Goal: Task Accomplishment & Management: Manage account settings

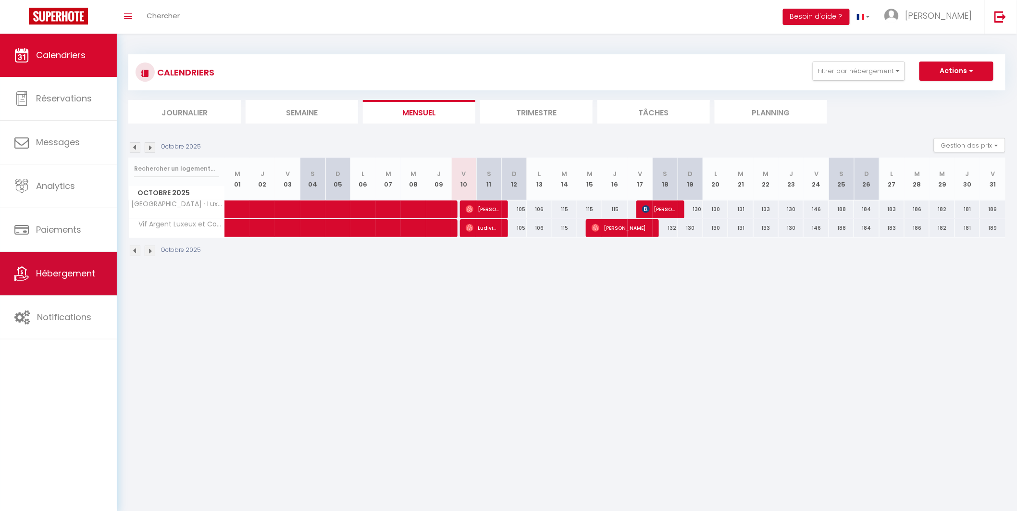
click at [63, 277] on span "Hébergement" at bounding box center [65, 273] width 59 height 12
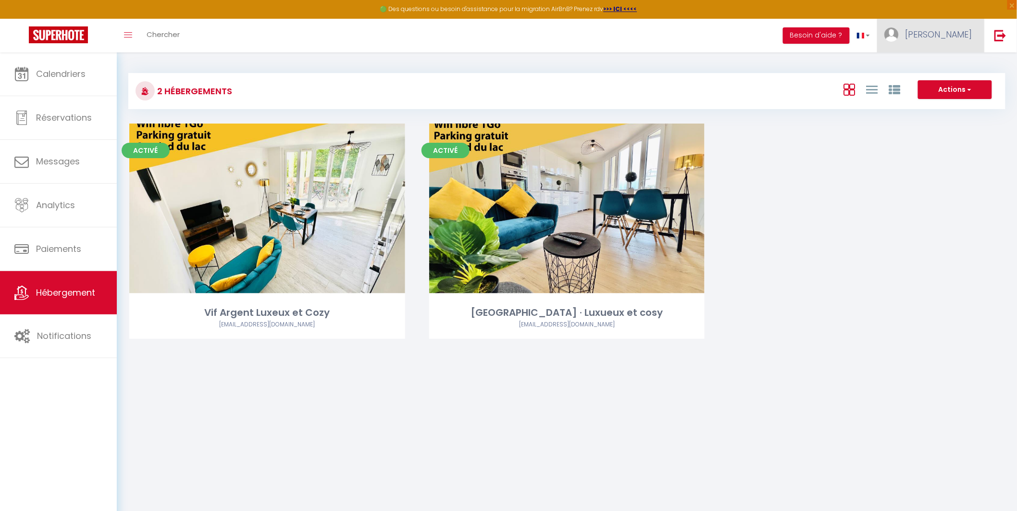
click at [957, 37] on span "[PERSON_NAME]" at bounding box center [938, 34] width 67 height 12
click at [954, 65] on link "Paramètres" at bounding box center [945, 67] width 71 height 16
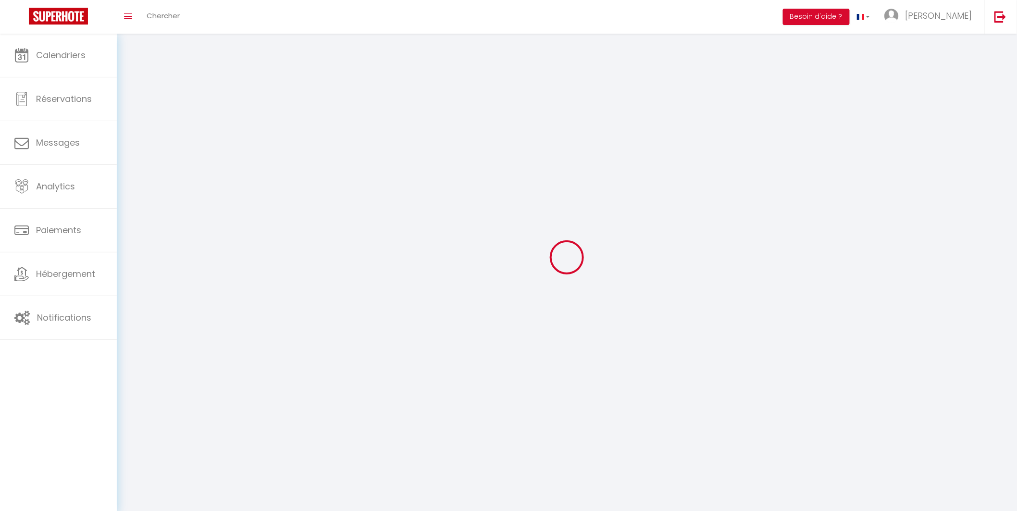
select select "fr"
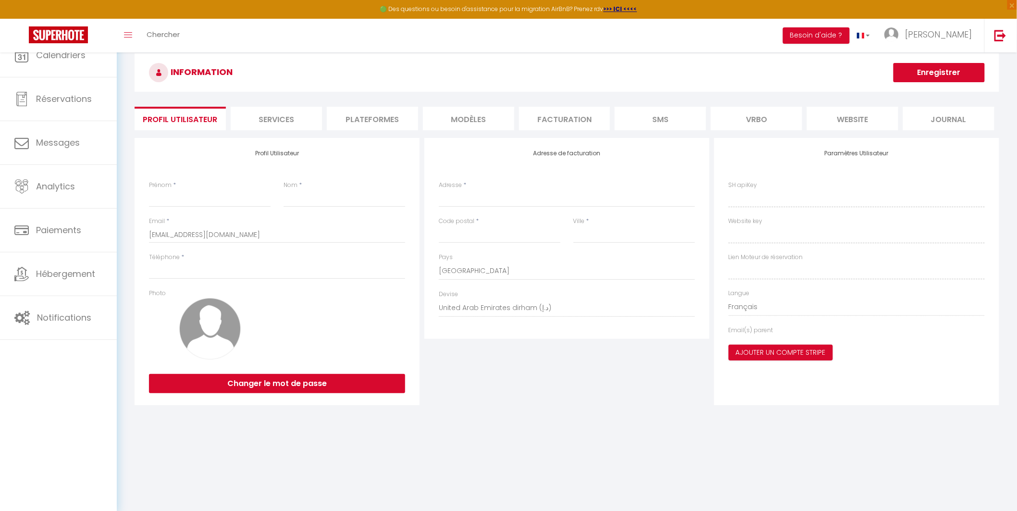
type input "[PERSON_NAME]"
type input "0607175880"
type input "[STREET_ADDRESS]"
type input "92100"
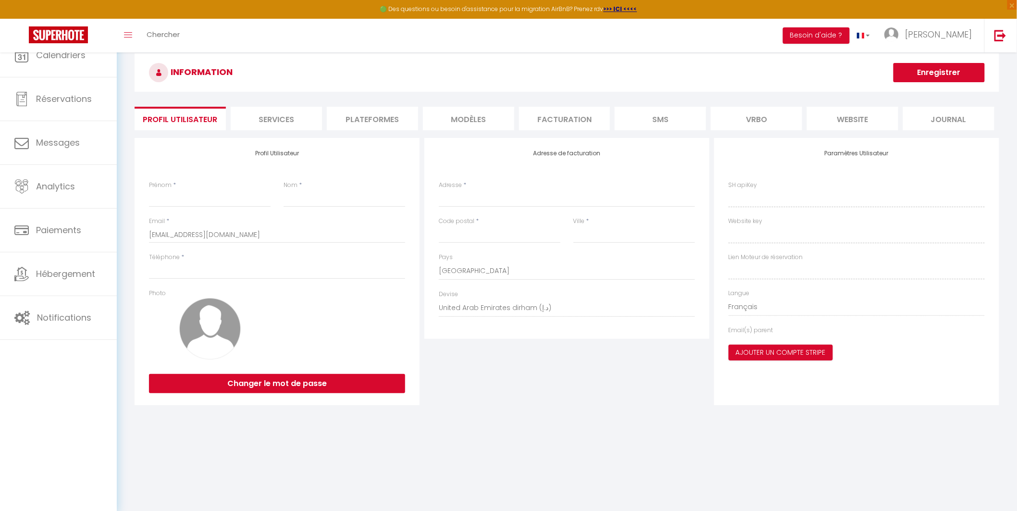
type input "BOULOGNE BILLANCOURT"
select select "28"
type input "ASmyv2IG6wSroKJac3ks7gjZk"
type input "r9dxao6KX3XIfrrn2Pep1g5rs"
type input "[URL][DOMAIN_NAME]"
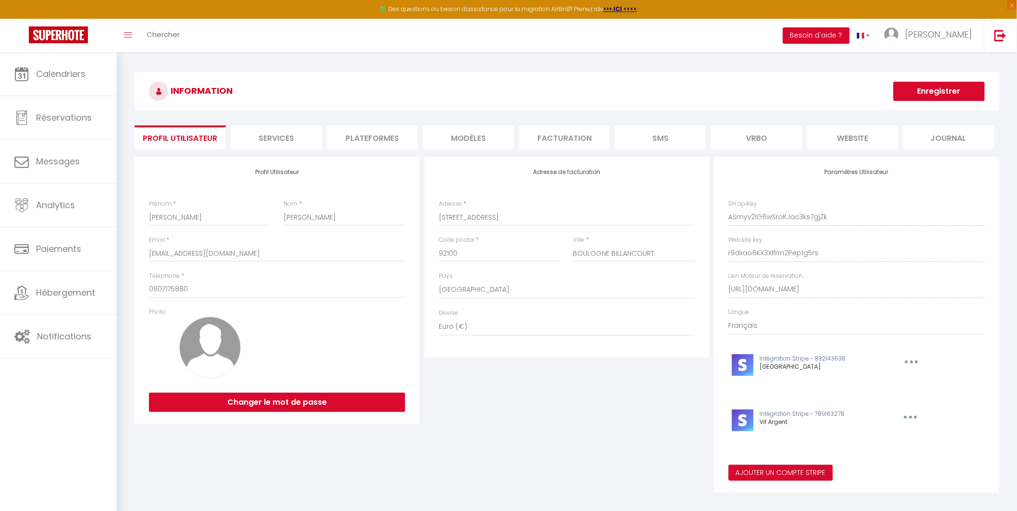
click at [358, 141] on li "Plateformes" at bounding box center [372, 137] width 91 height 24
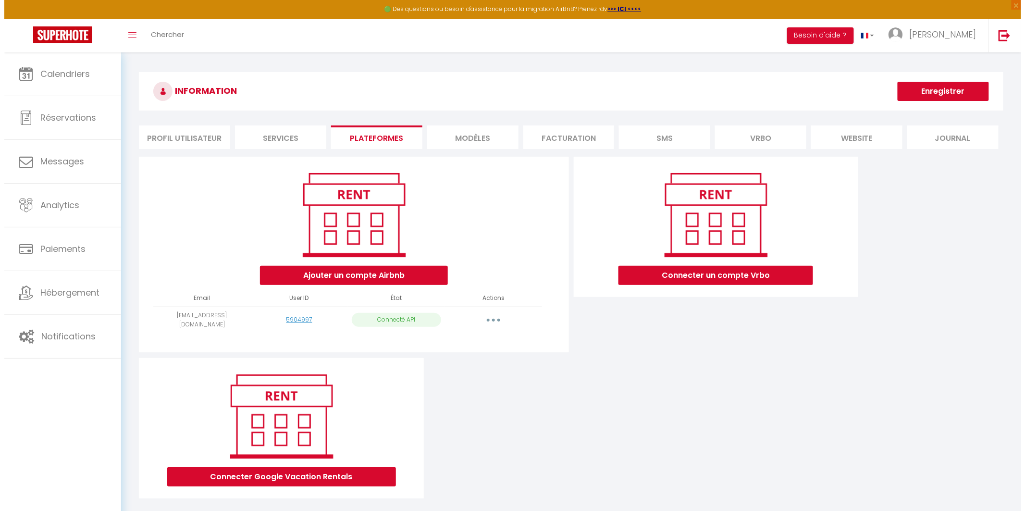
scroll to position [52, 0]
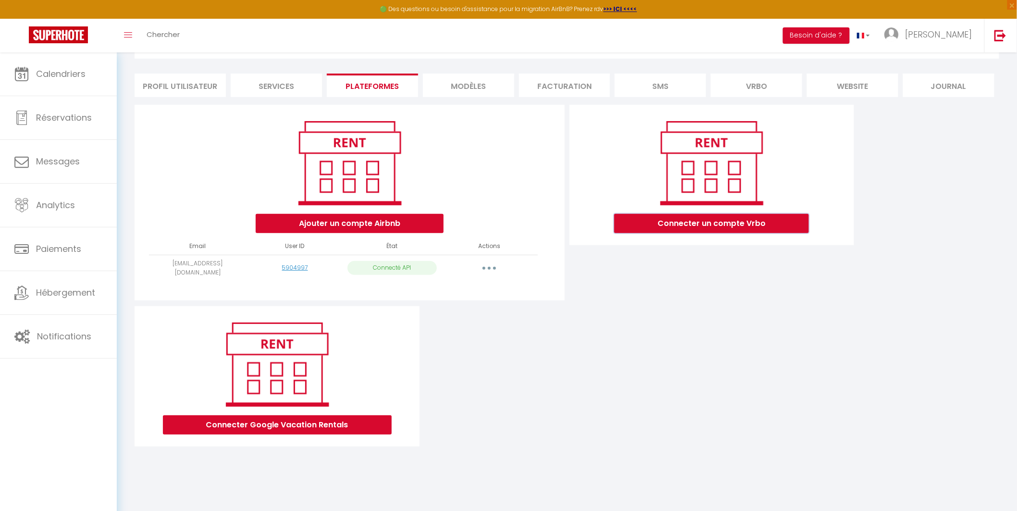
click at [710, 225] on button "Connecter un compte Vrbo" at bounding box center [711, 223] width 195 height 19
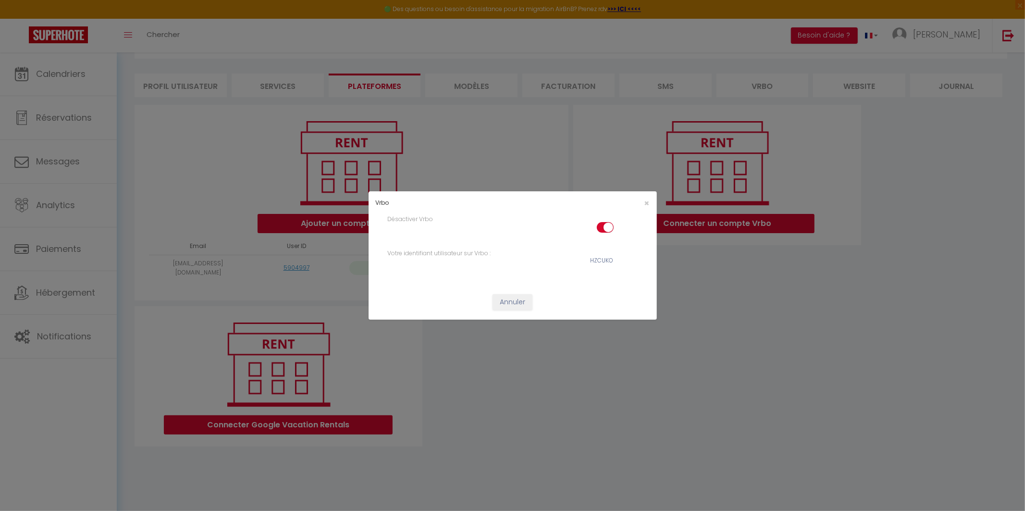
click at [603, 226] on input "checkbox" at bounding box center [605, 229] width 17 height 14
checkbox input "false"
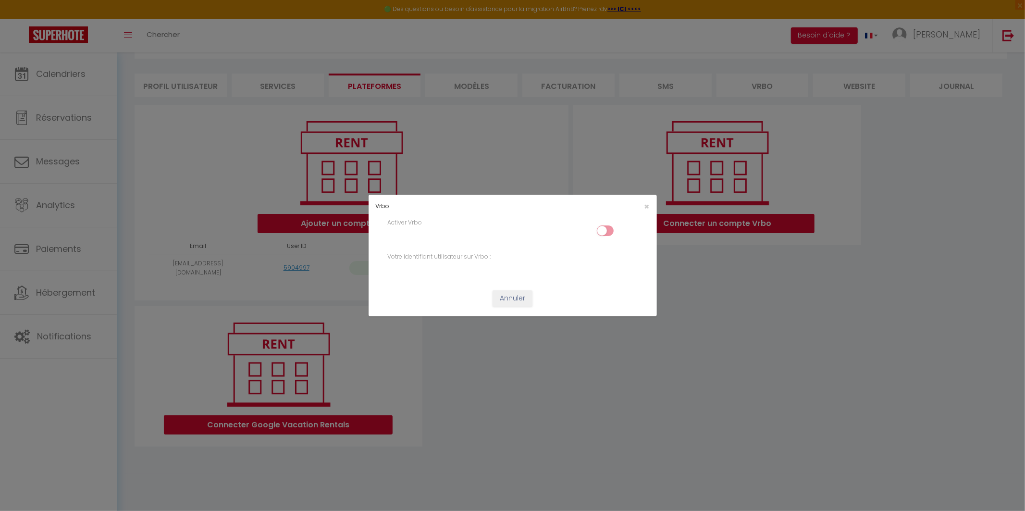
click at [650, 205] on div "×" at bounding box center [608, 206] width 96 height 9
click at [643, 204] on div "×" at bounding box center [608, 206] width 96 height 9
click at [646, 206] on span "×" at bounding box center [647, 206] width 5 height 12
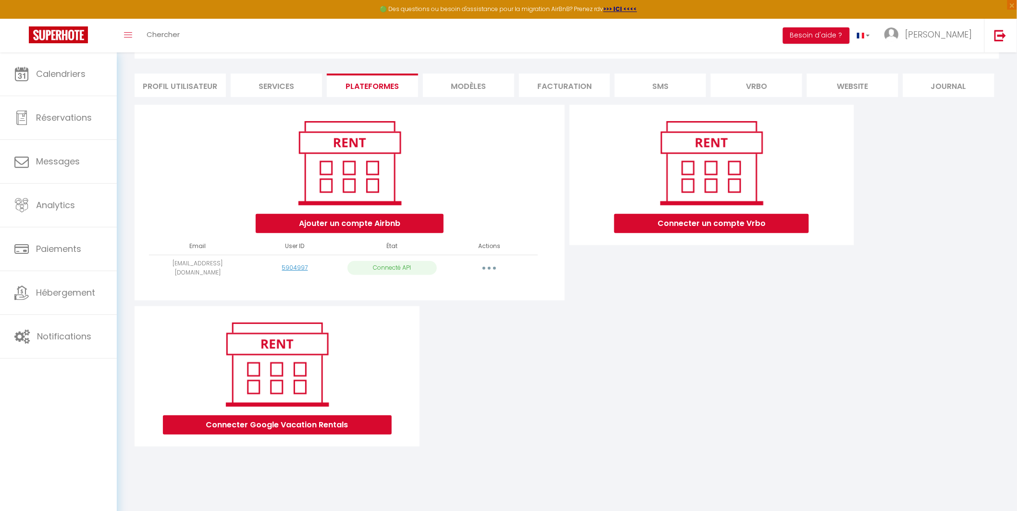
click at [493, 267] on button "button" at bounding box center [489, 268] width 27 height 15
click at [489, 267] on icon "button" at bounding box center [489, 268] width 3 height 3
click at [488, 270] on button "button" at bounding box center [489, 268] width 27 height 15
click at [446, 286] on link "Importer les appartements" at bounding box center [447, 290] width 106 height 16
select select "12509"
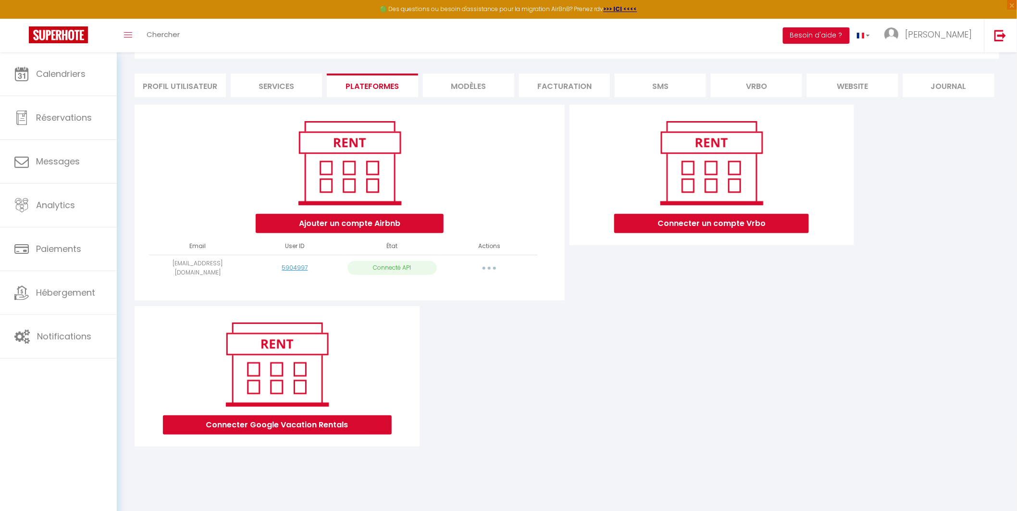
select select "15961"
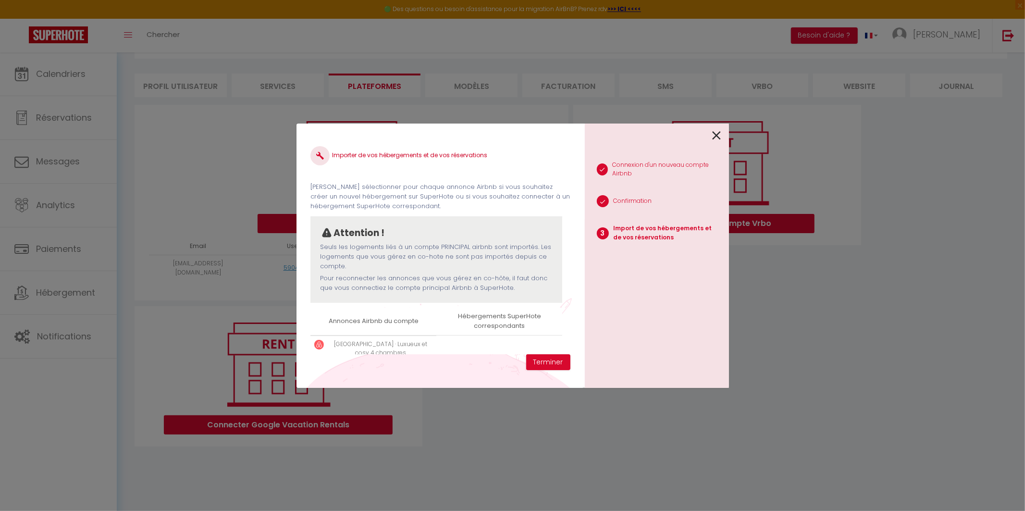
click at [716, 133] on icon at bounding box center [717, 135] width 9 height 14
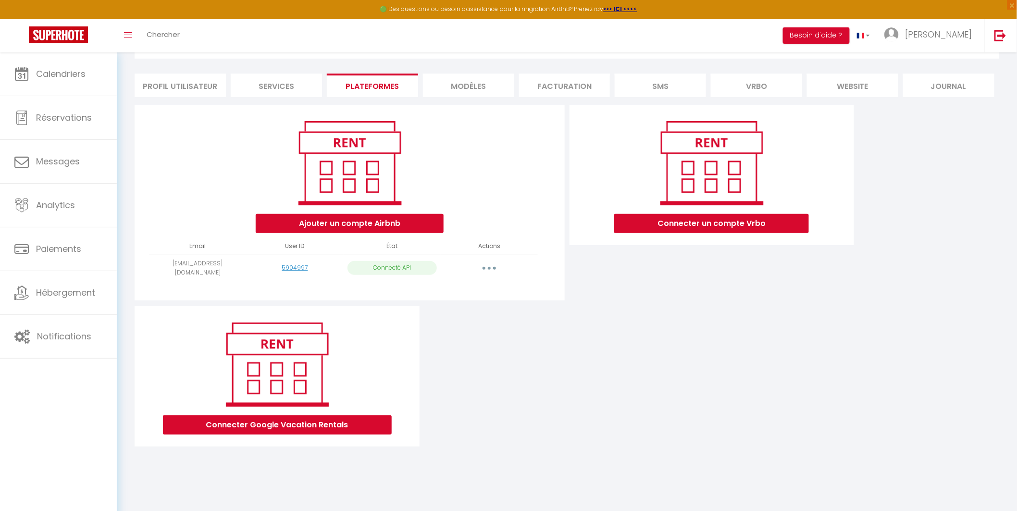
click at [488, 267] on icon "button" at bounding box center [489, 268] width 3 height 3
click at [474, 286] on link "Importer les appartements" at bounding box center [447, 290] width 106 height 16
select select "12509"
select select "15961"
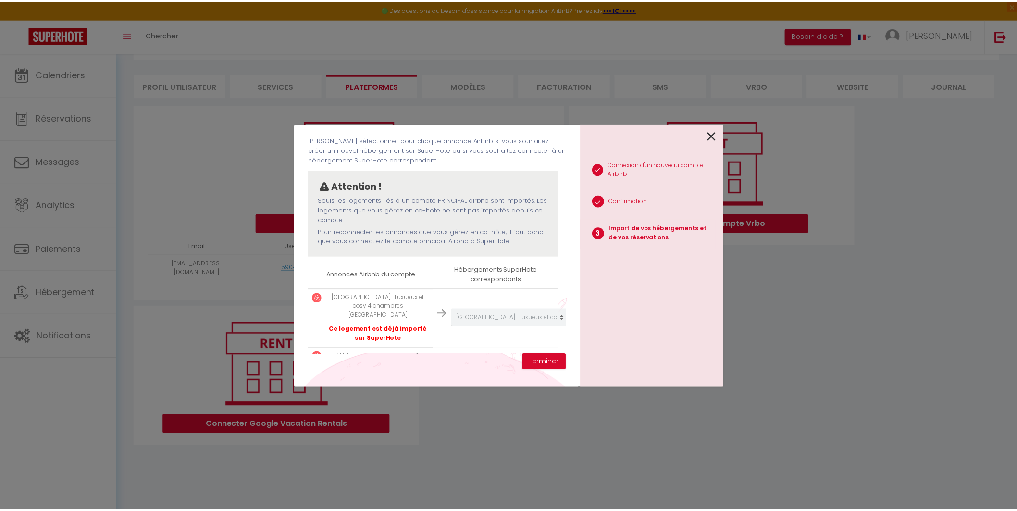
scroll to position [87, 0]
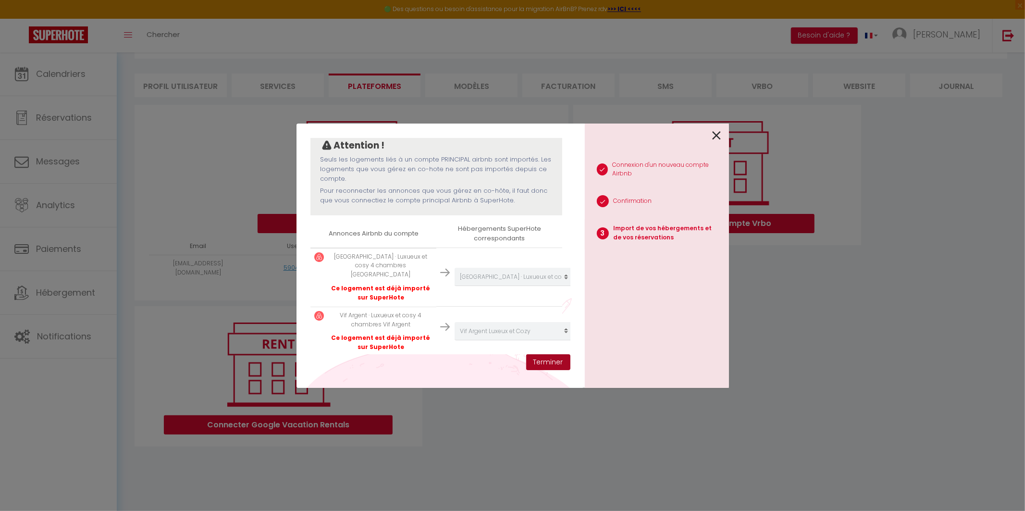
click at [558, 359] on button "Terminer" at bounding box center [548, 362] width 44 height 16
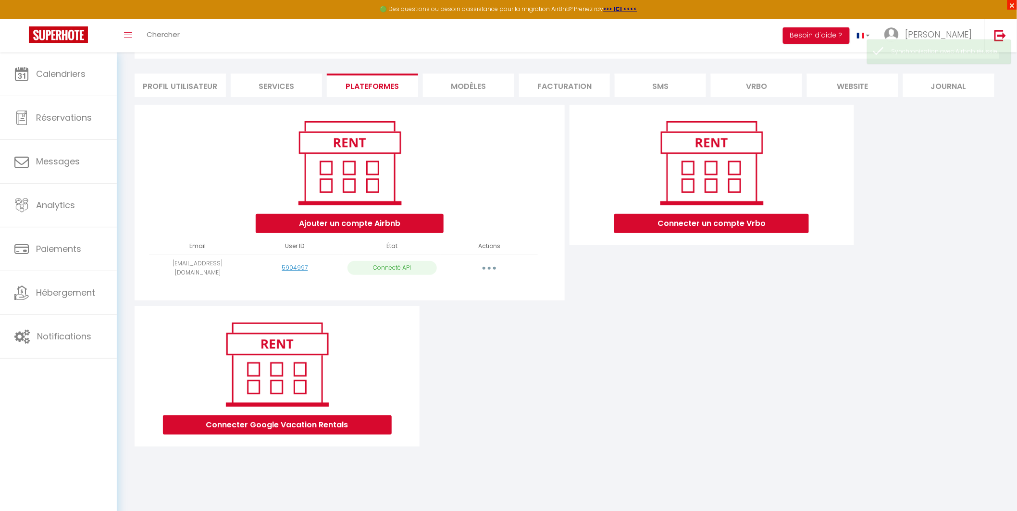
click at [1013, 3] on span "×" at bounding box center [1012, 5] width 10 height 10
